Goal: Task Accomplishment & Management: Complete application form

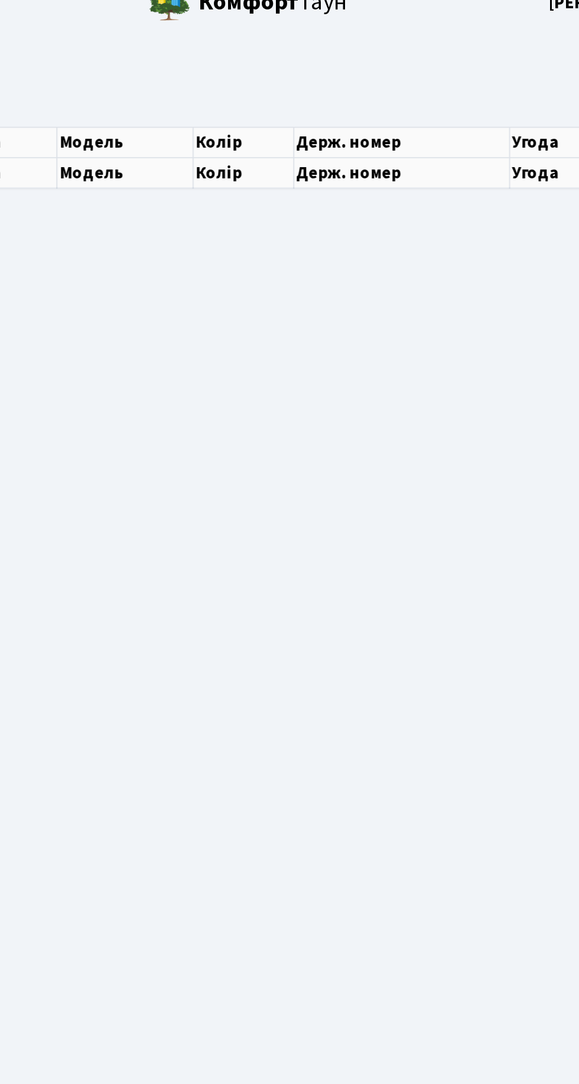
select select "25"
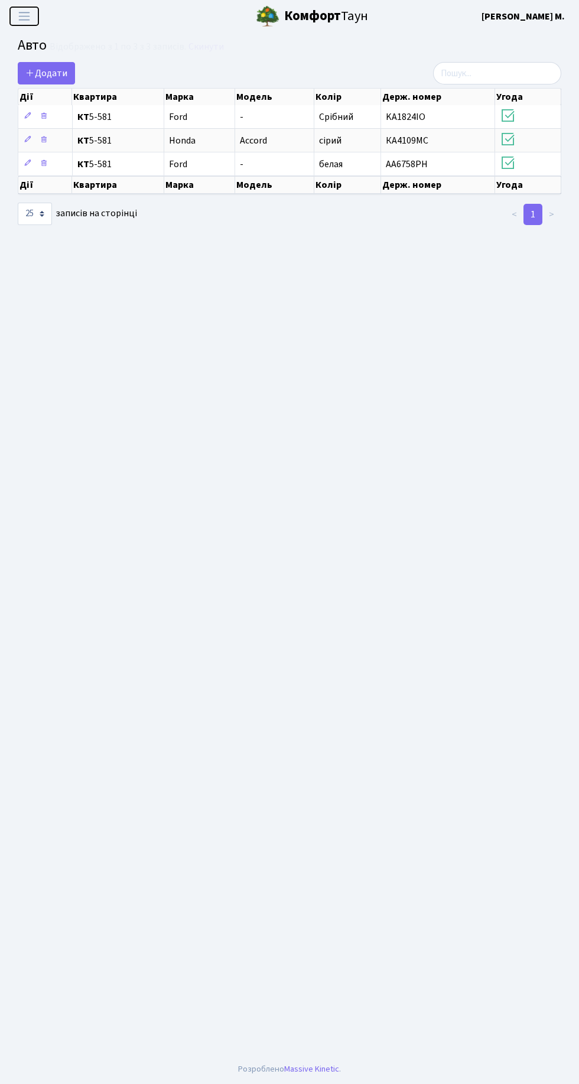
click at [20, 16] on span "Переключити навігацію" at bounding box center [24, 16] width 18 height 14
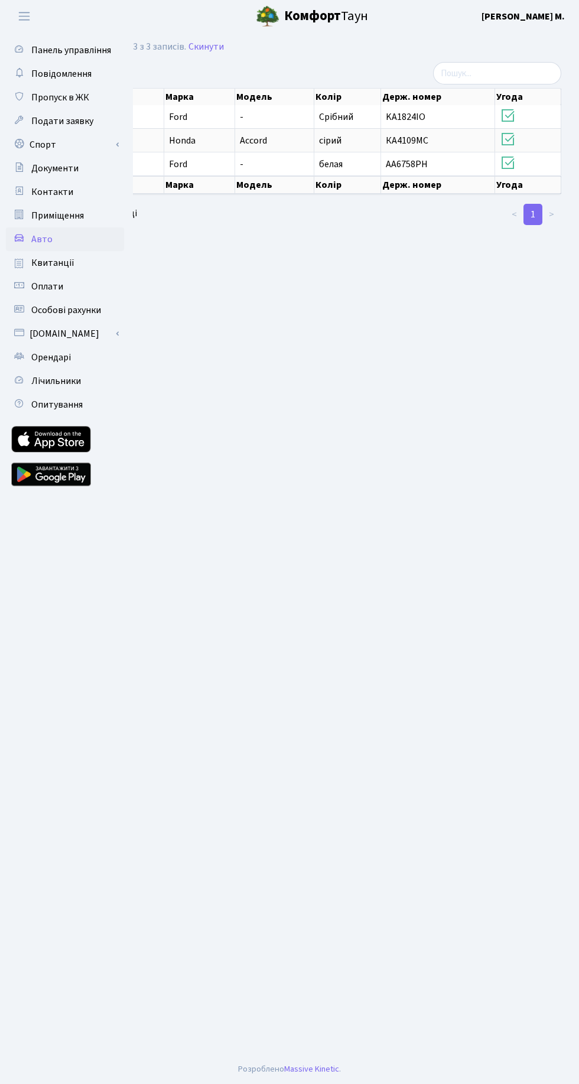
click at [58, 97] on span "Пропуск в ЖК" at bounding box center [60, 97] width 58 height 13
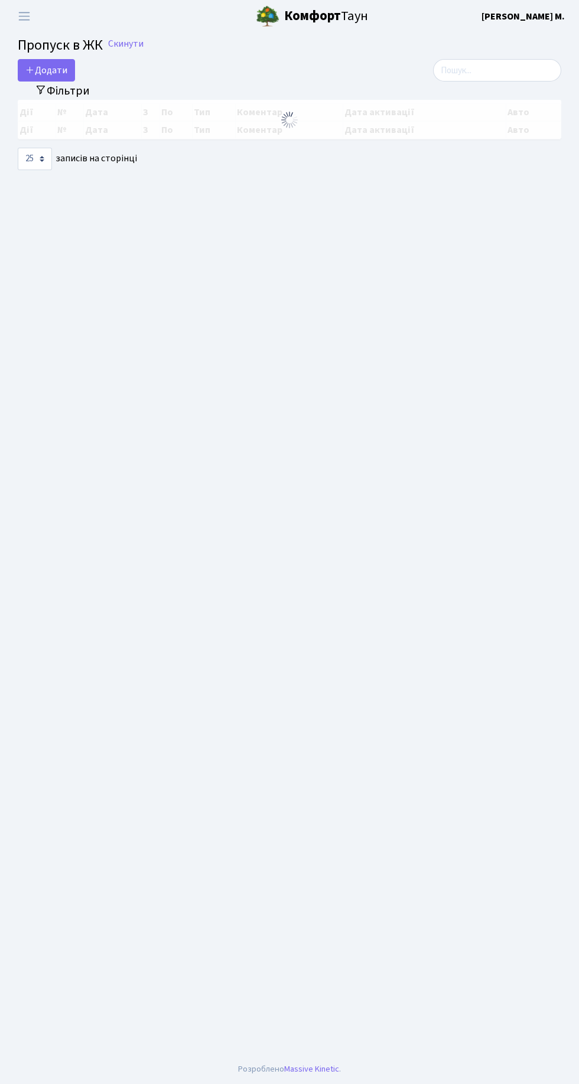
select select "25"
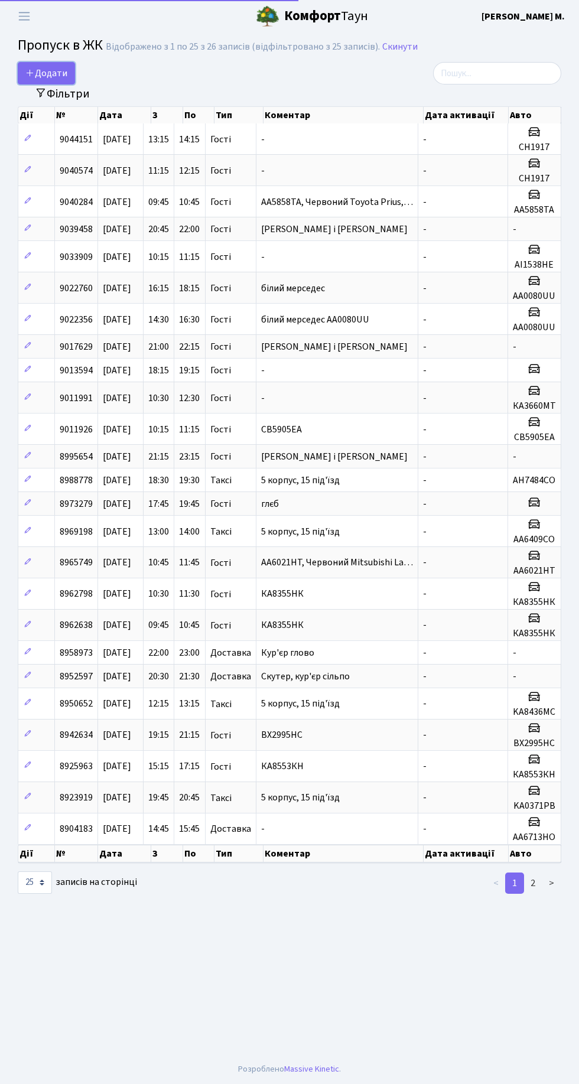
click at [57, 68] on span "Додати" at bounding box center [46, 73] width 42 height 13
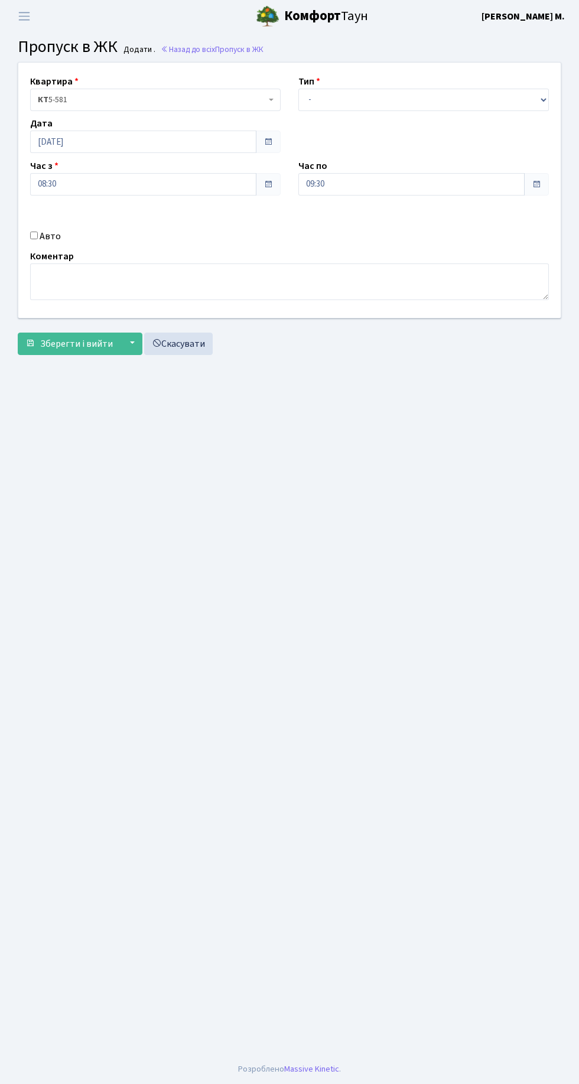
click at [47, 233] on label "Авто" at bounding box center [50, 236] width 21 height 14
click at [38, 233] on input "Авто" at bounding box center [34, 236] width 8 height 8
checkbox input "true"
type input "AB0315ET"
click at [55, 344] on span "Зберегти і вийти" at bounding box center [76, 343] width 73 height 13
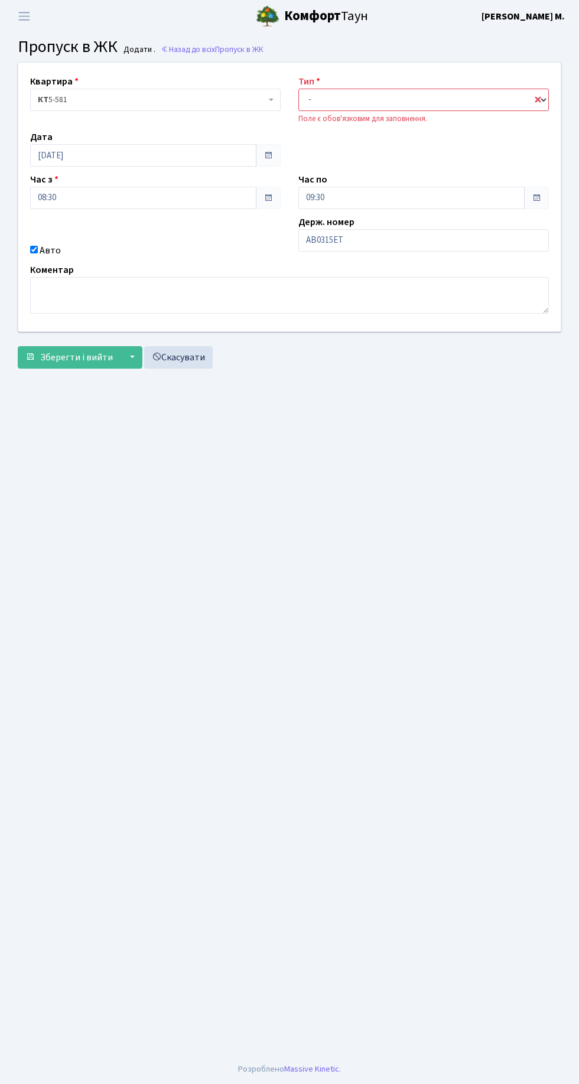
click at [393, 93] on select "- Доставка Таксі Гості Сервіс" at bounding box center [423, 100] width 250 height 22
select select "2"
click at [298, 89] on select "- Доставка Таксі Гості Сервіс" at bounding box center [423, 100] width 250 height 22
click at [107, 355] on span "Зберегти і вийти" at bounding box center [76, 357] width 73 height 13
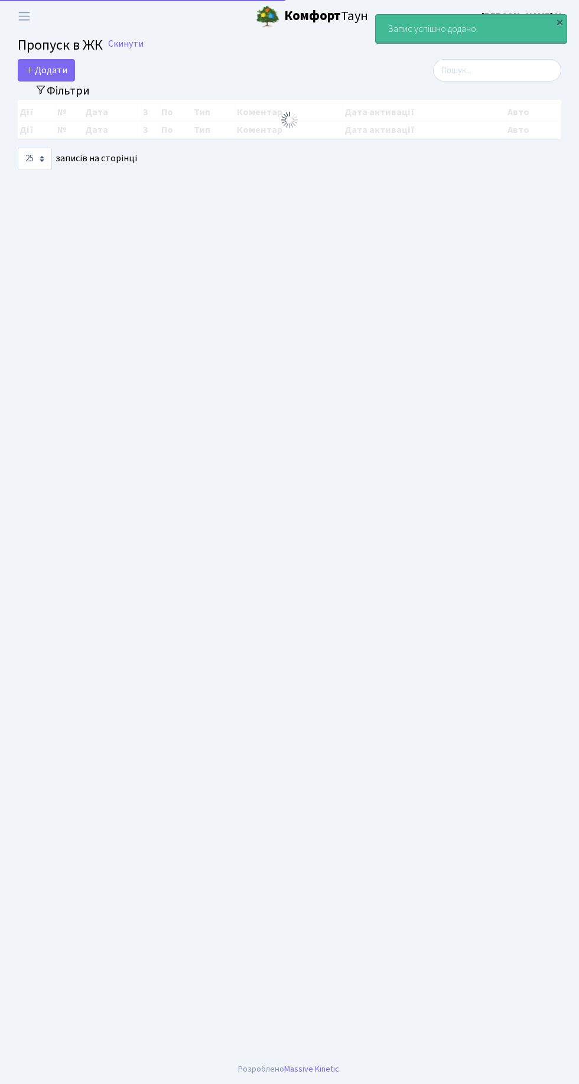
select select "25"
